Goal: Task Accomplishment & Management: Manage account settings

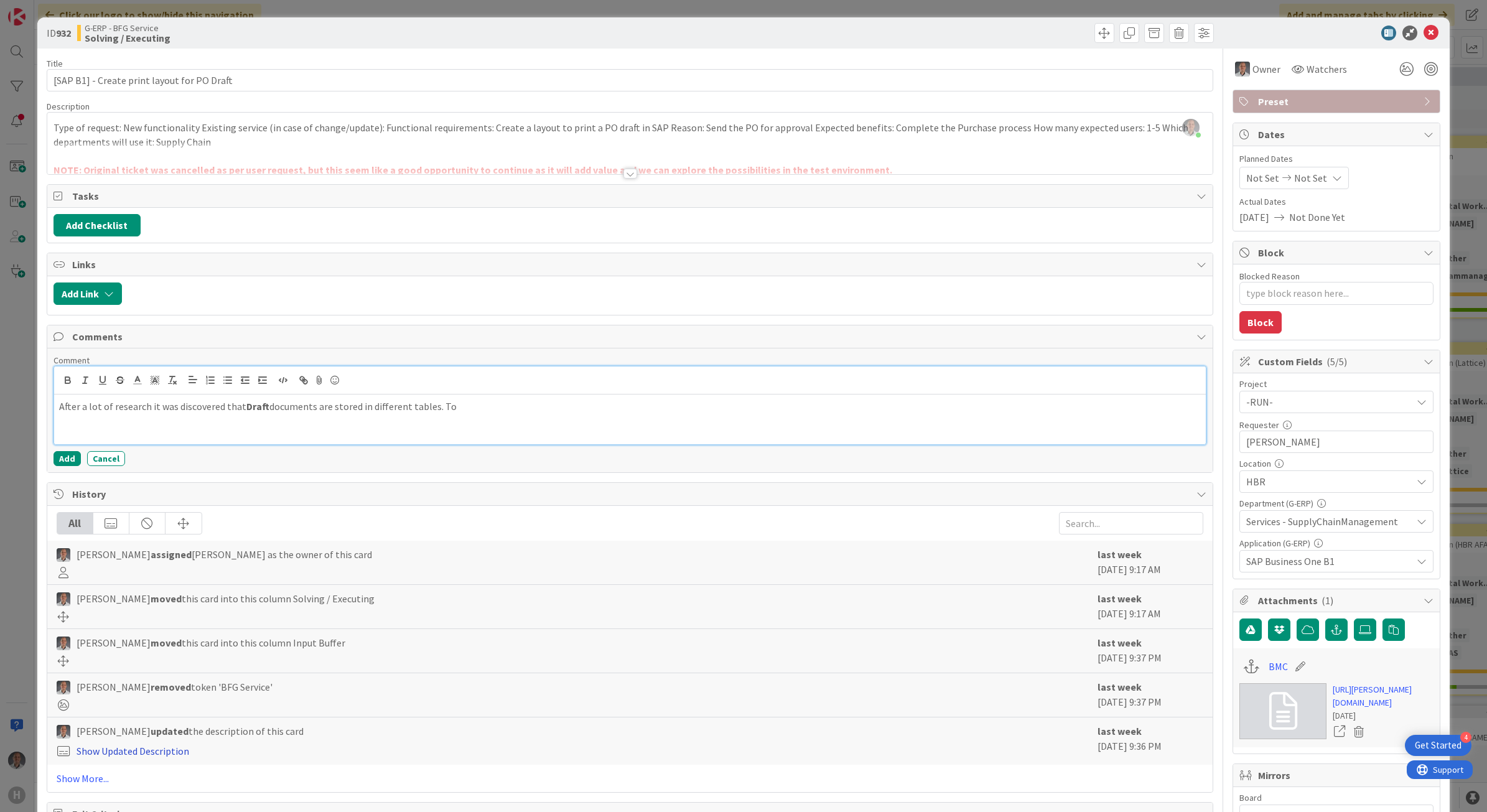
scroll to position [777, 0]
click at [473, 414] on p "After a lot of research it was discovered that Draft documents are stored in di…" at bounding box center [630, 407] width 1143 height 14
click at [484, 408] on p "After a lot of research it was discovered that Draft documents are stored in di…" at bounding box center [630, 407] width 1143 height 14
click at [623, 176] on div at bounding box center [629, 173] width 13 height 10
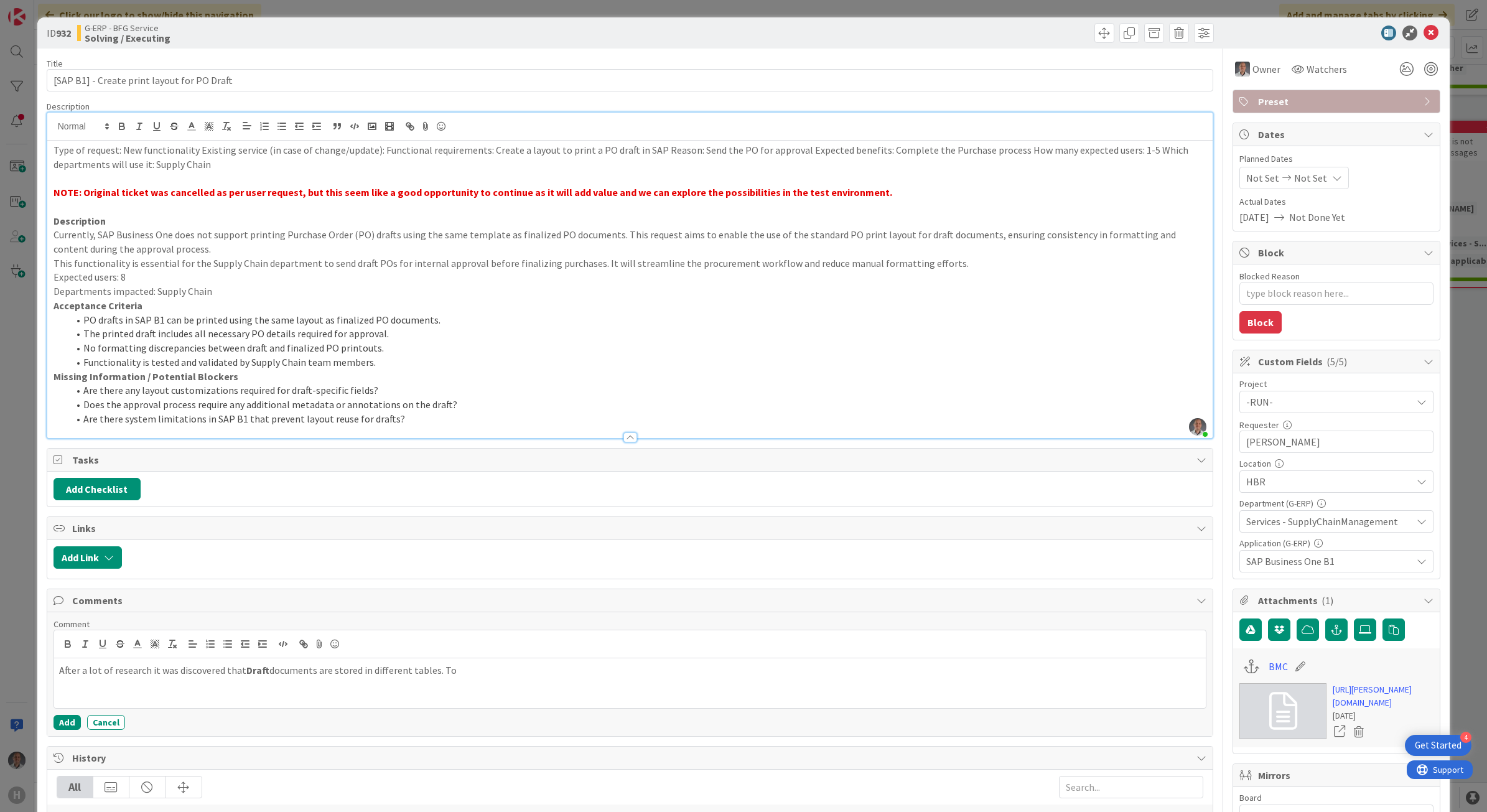
click at [626, 437] on div at bounding box center [629, 437] width 13 height 10
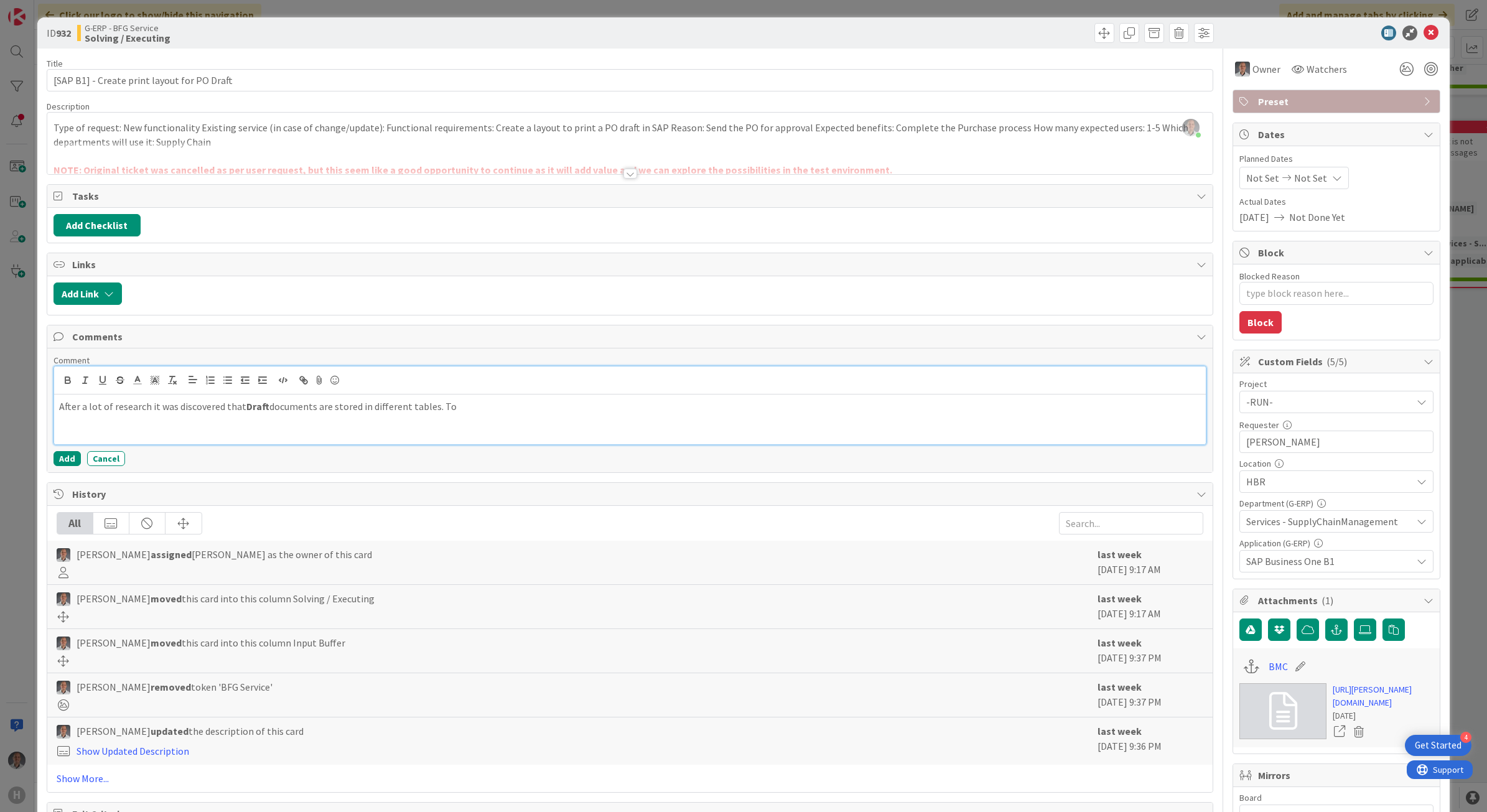
click at [475, 408] on p "After a lot of research it was discovered that Draft documents are stored in di…" at bounding box center [630, 407] width 1143 height 14
drag, startPoint x: 504, startPoint y: 414, endPoint x: 515, endPoint y: 427, distance: 17.0
click at [504, 414] on p "After a lot of research it was discovered that Draft documents are stored in di…" at bounding box center [630, 407] width 1143 height 14
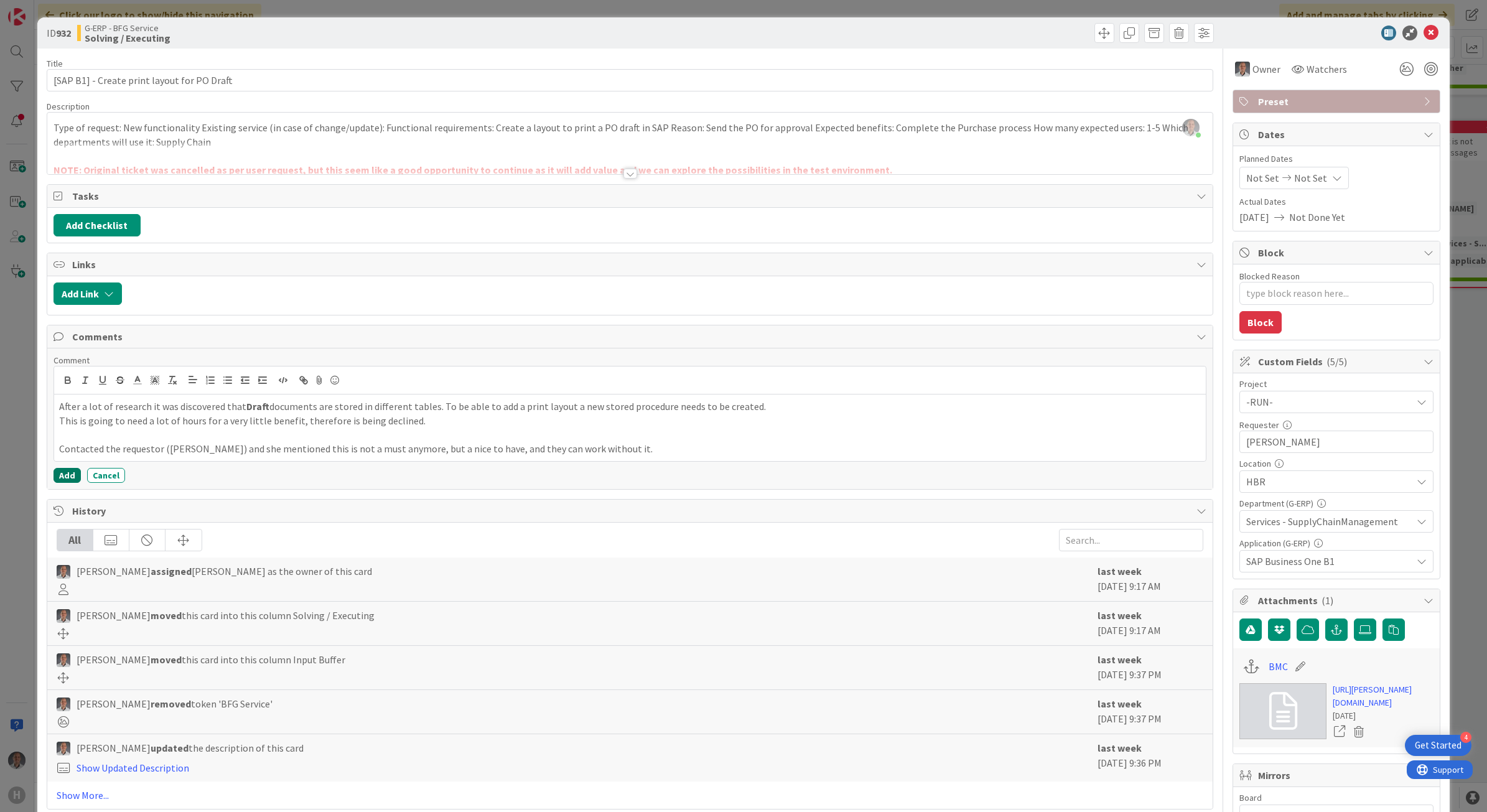
click at [69, 473] on button "Add" at bounding box center [67, 475] width 28 height 15
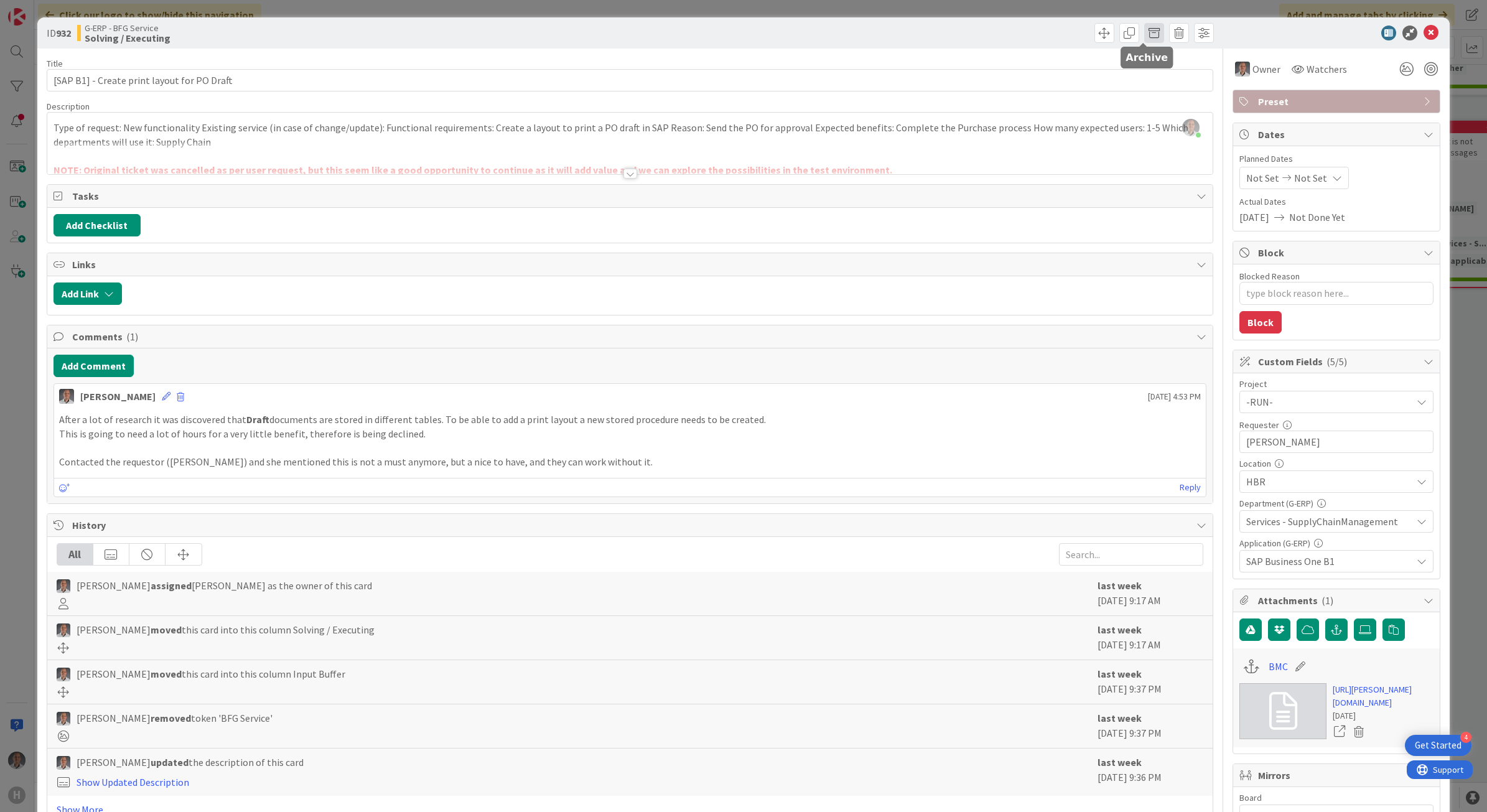
click at [1144, 39] on span at bounding box center [1154, 32] width 20 height 20
click at [1167, 95] on button "Archive" at bounding box center [1175, 91] width 49 height 22
type textarea "x"
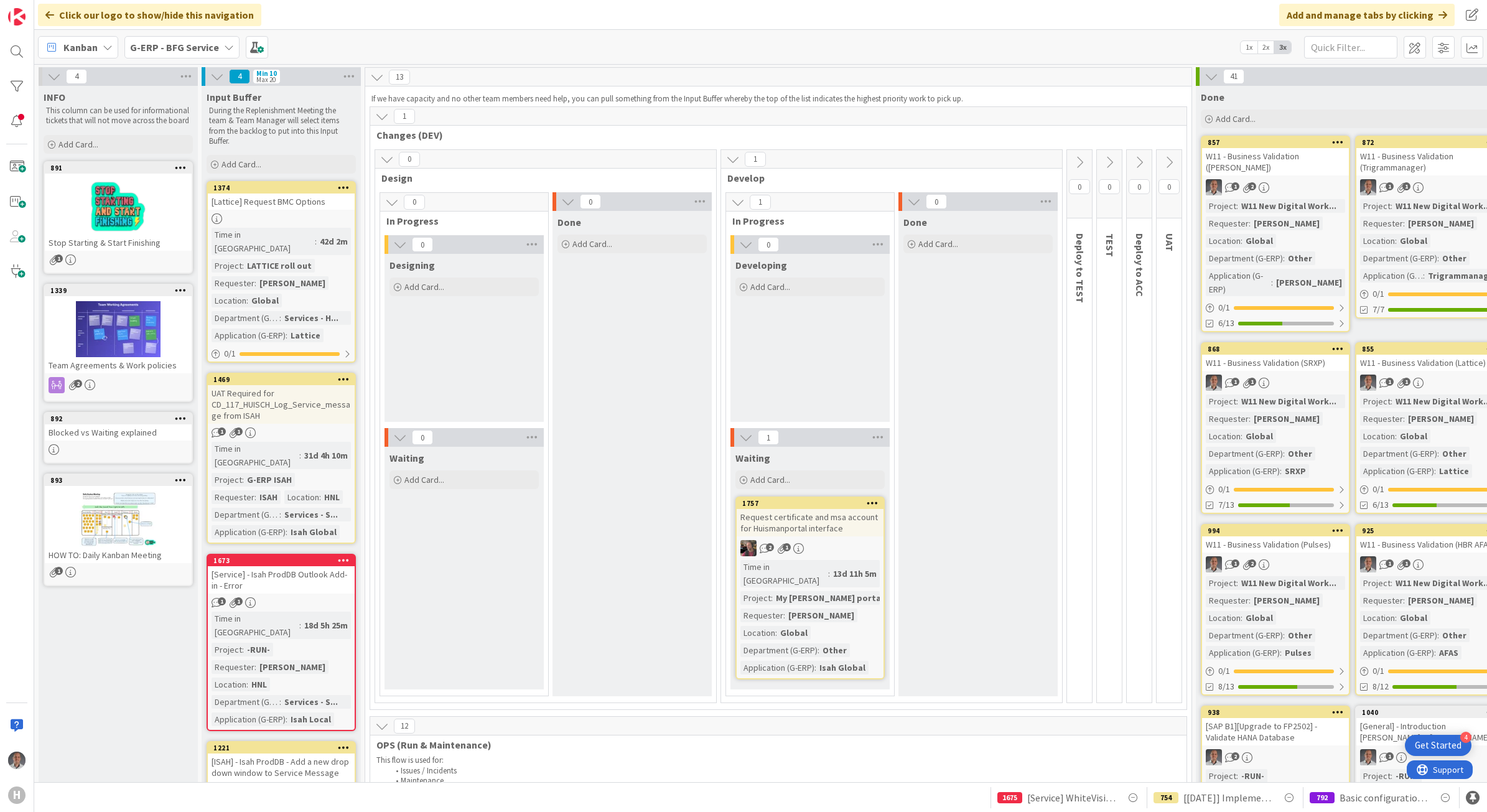
click at [205, 48] on b "G-ERP - BFG Service" at bounding box center [174, 47] width 89 height 13
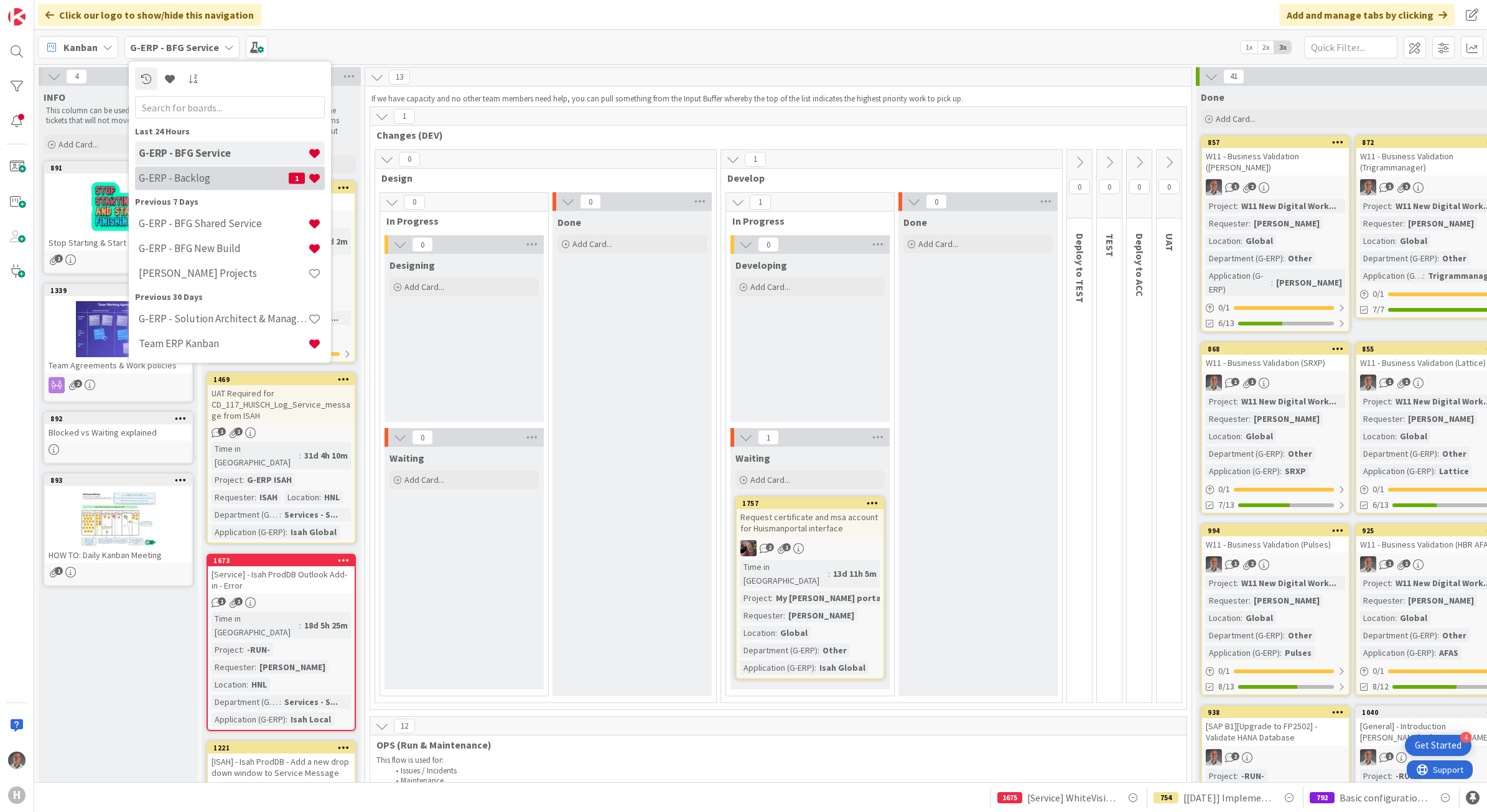
click at [207, 181] on h4 "G-ERP - Backlog" at bounding box center [213, 178] width 150 height 13
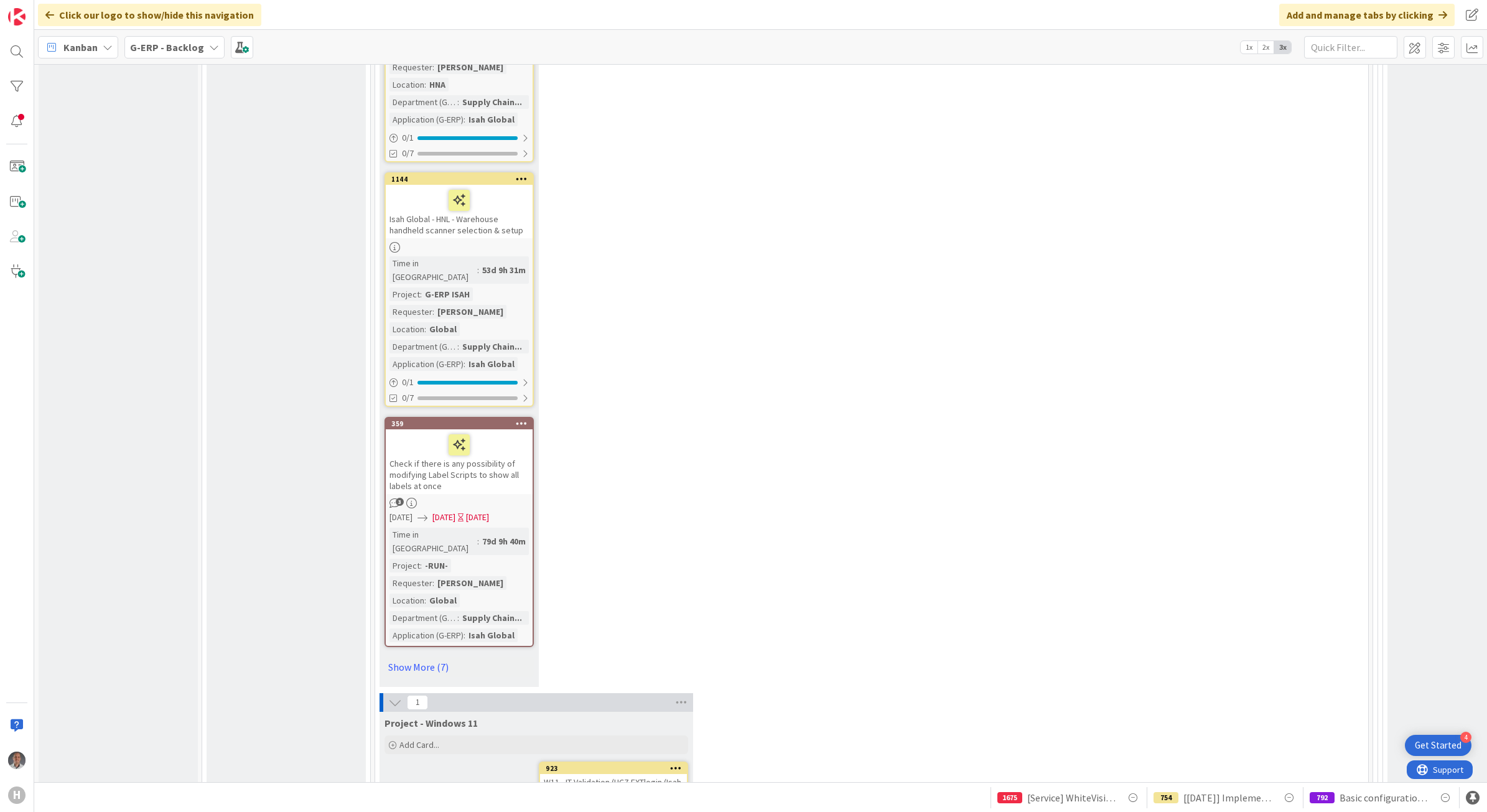
scroll to position [12362, 0]
